Goal: Entertainment & Leisure: Browse casually

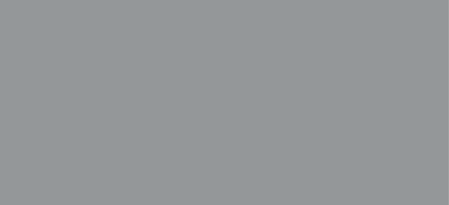
scroll to position [208, 0]
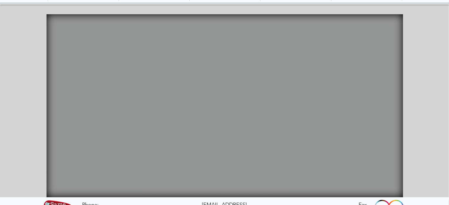
scroll to position [59, 0]
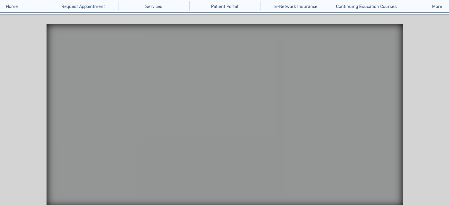
click at [110, 110] on icon "An image of a fish tank that when clicked brings you to a video of a fish tank." at bounding box center [98, 109] width 46 height 19
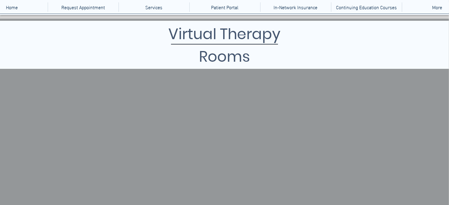
scroll to position [59, 0]
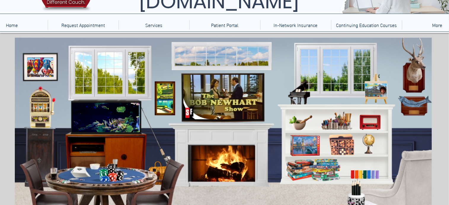
scroll to position [89, 0]
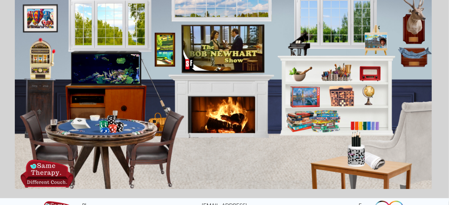
click at [308, 123] on icon "An image of a stack of boardgames that when clicked brings you to a page of dif…" at bounding box center [313, 121] width 54 height 22
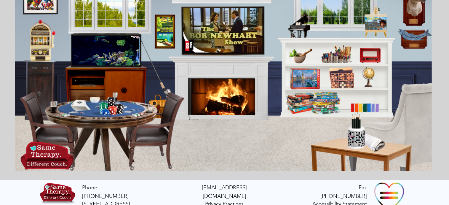
scroll to position [115, 0]
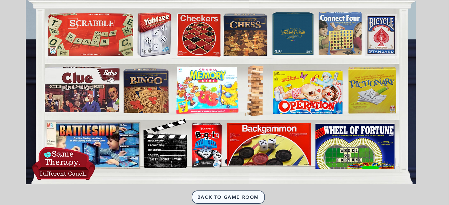
scroll to position [89, 0]
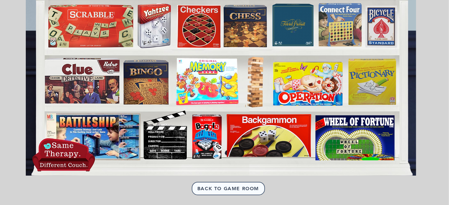
click at [318, 87] on icon "Operation" at bounding box center [305, 83] width 67 height 43
